Goal: Browse casually

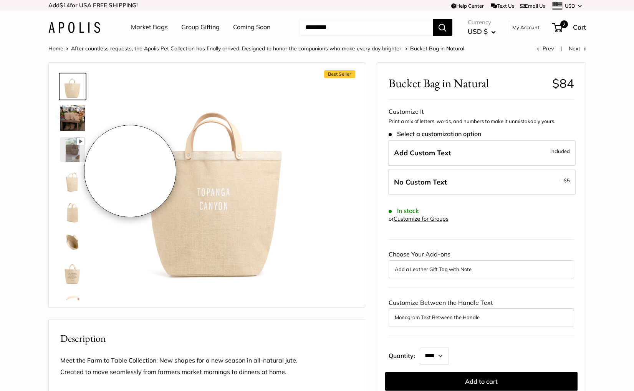
select select "***"
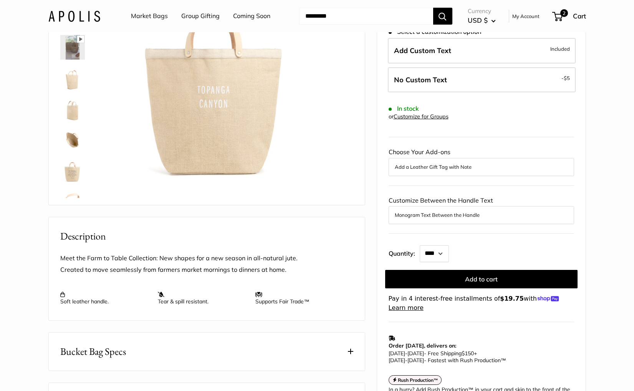
click at [61, 14] on img at bounding box center [74, 15] width 52 height 11
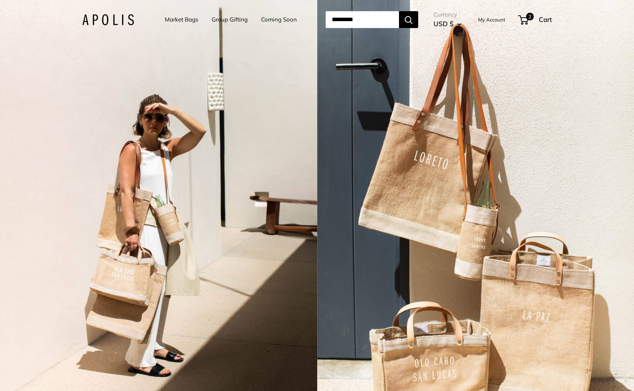
click at [225, 116] on div "2 / 3" at bounding box center [158, 195] width 317 height 391
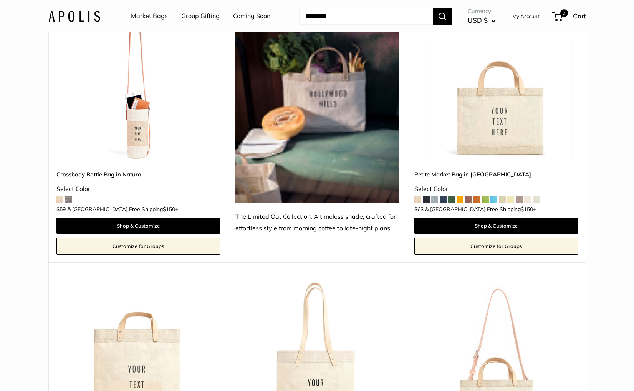
scroll to position [2061, 0]
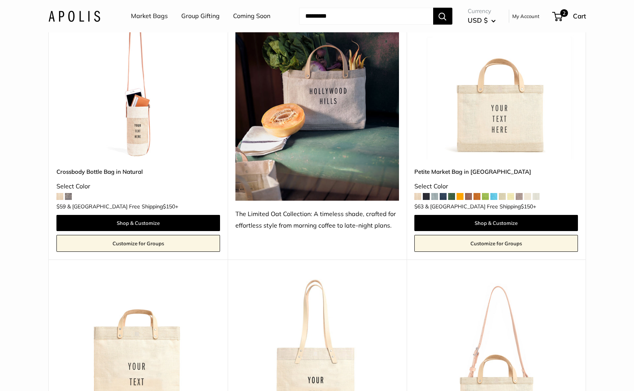
click at [0, 0] on img at bounding box center [0, 0] width 0 height 0
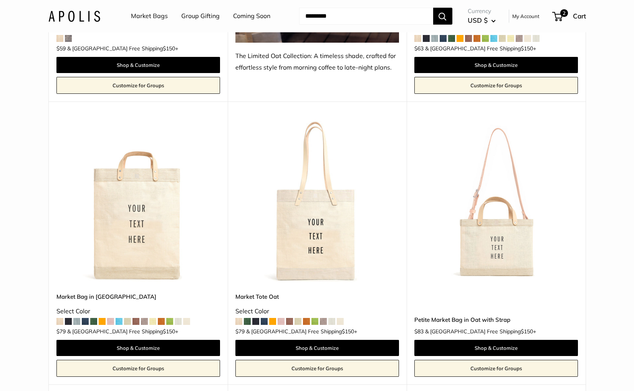
scroll to position [2220, 0]
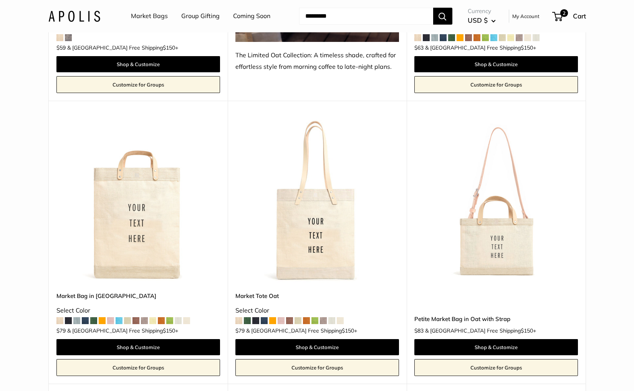
click at [0, 0] on img at bounding box center [0, 0] width 0 height 0
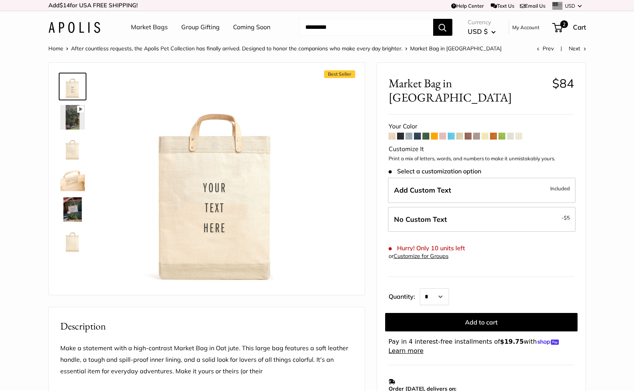
click at [95, 33] on div "Market Bags Group Gifting Coming Soon Need help? Text Us: 20919 hello@apolisglo…" at bounding box center [317, 27] width 538 height 25
click at [94, 31] on img at bounding box center [74, 27] width 52 height 11
